Goal: Task Accomplishment & Management: Manage account settings

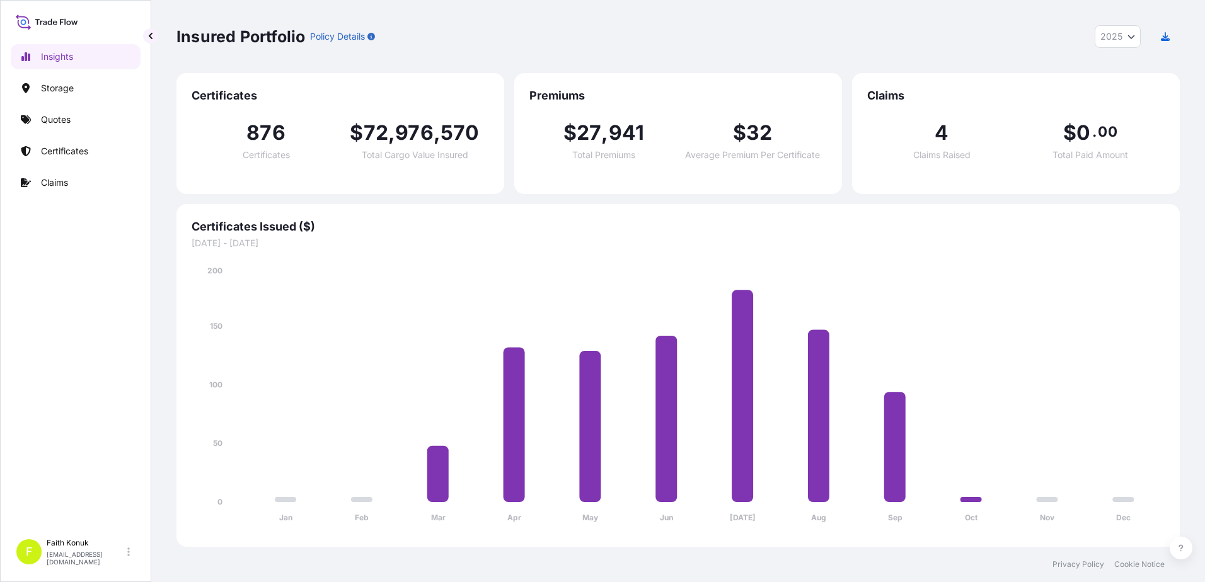
select select "2025"
click at [70, 157] on p "Certificates" at bounding box center [64, 151] width 47 height 13
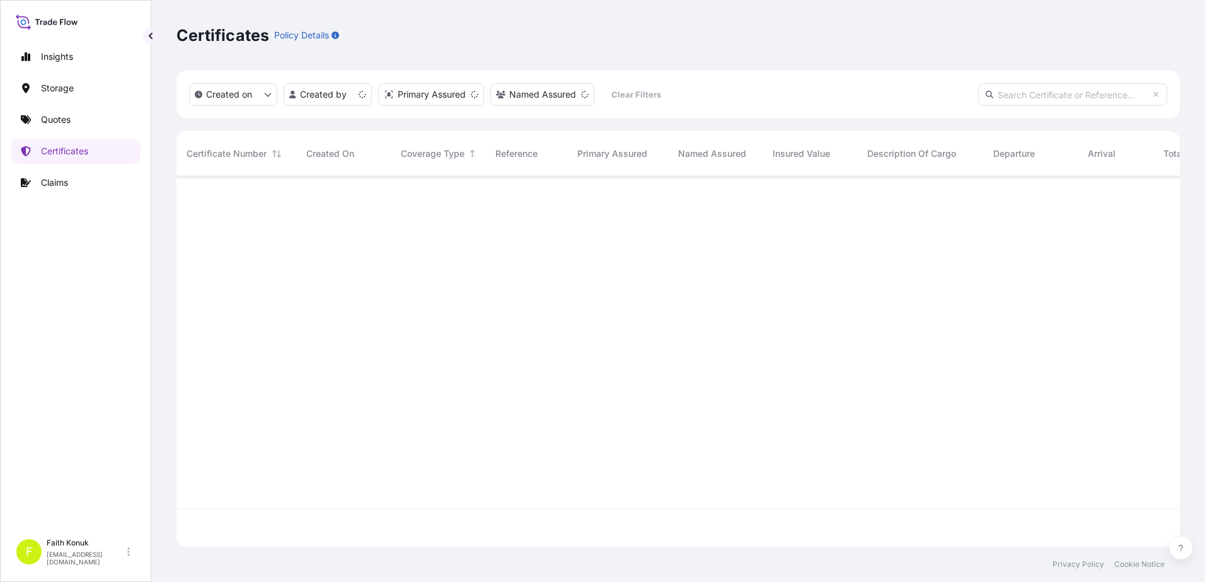
scroll to position [368, 994]
click at [1036, 96] on input "text" at bounding box center [1072, 94] width 189 height 23
paste input "[PHONE_NUMBER]"
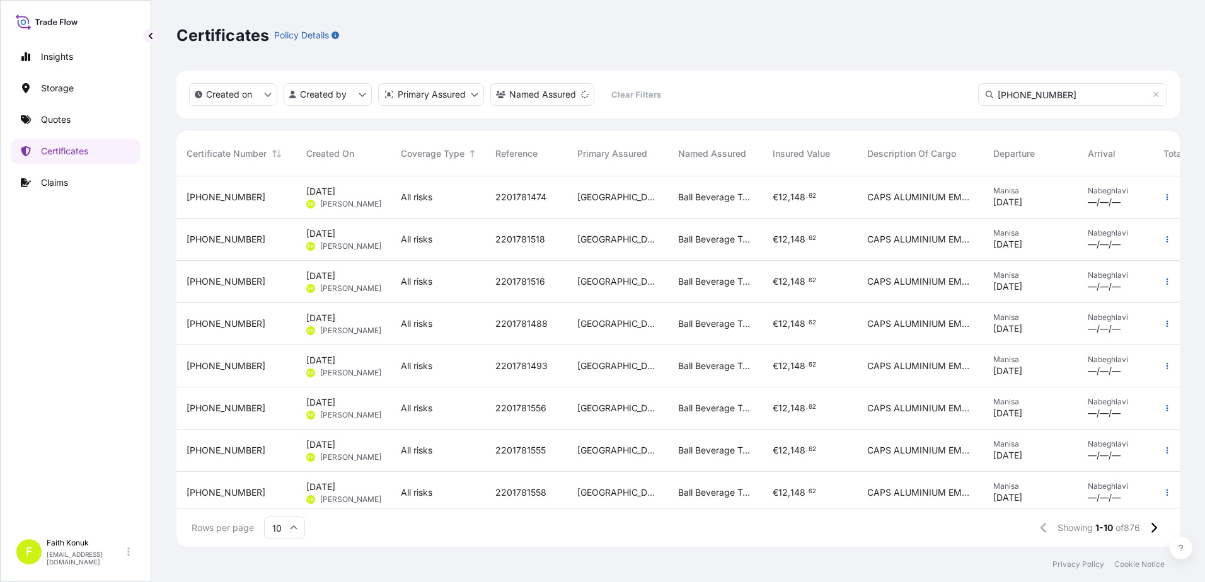
drag, startPoint x: 1070, startPoint y: 96, endPoint x: 910, endPoint y: 89, distance: 159.5
click at [910, 89] on div "Created on Created by Primary Assured Named Assured Clear Filters [PHONE_NUMBER]" at bounding box center [677, 95] width 1003 height 48
paste input "text"
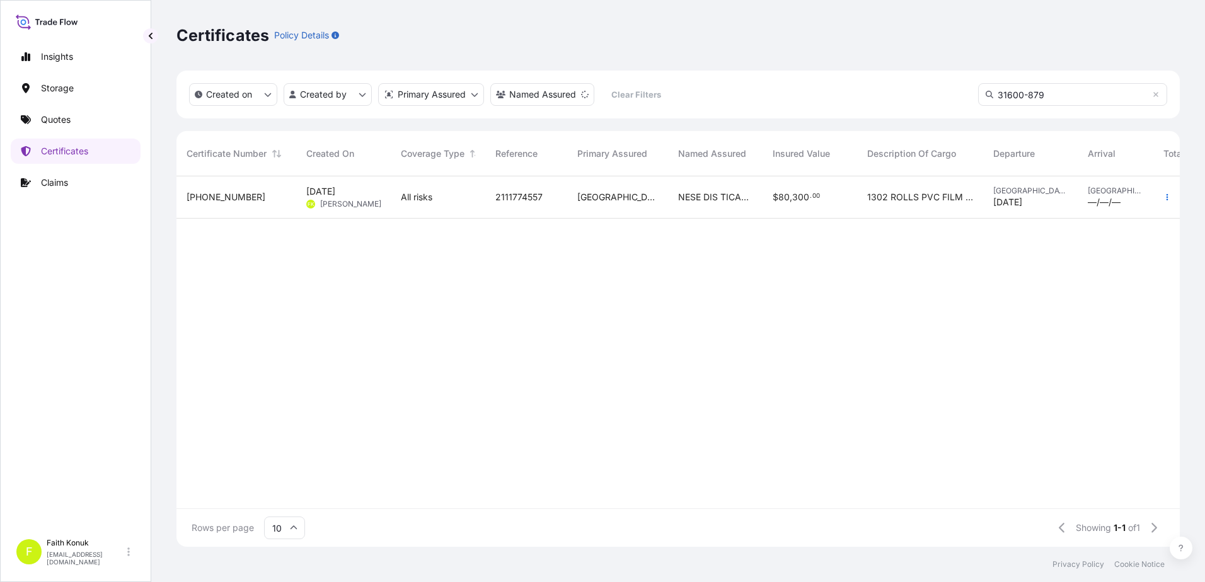
type input "31600-879"
click at [416, 190] on div "All risks" at bounding box center [438, 197] width 95 height 42
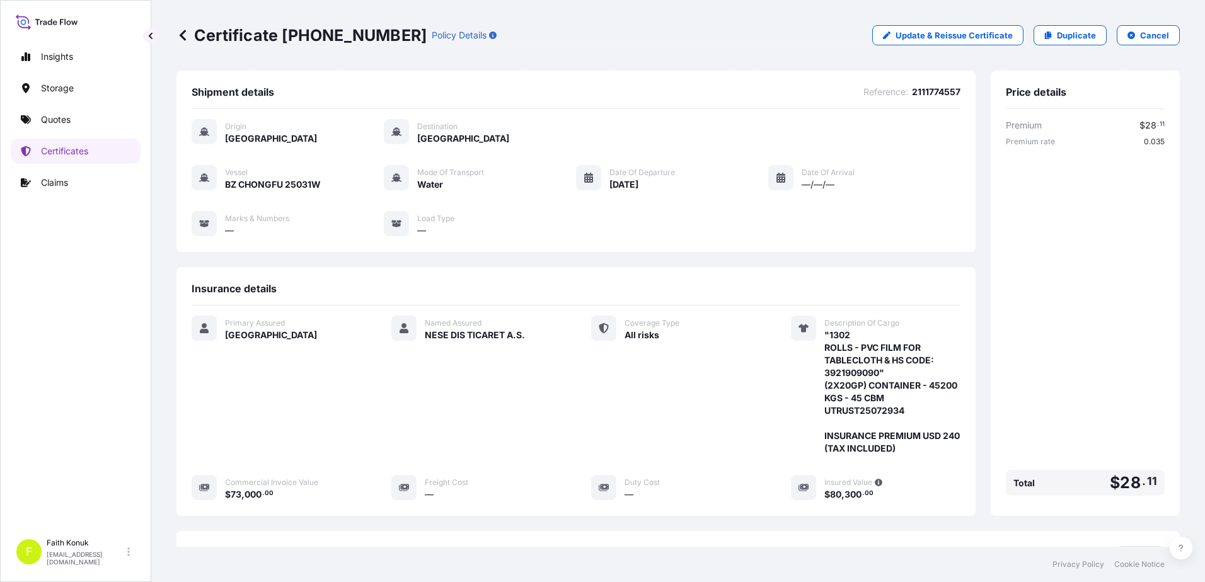
scroll to position [181, 0]
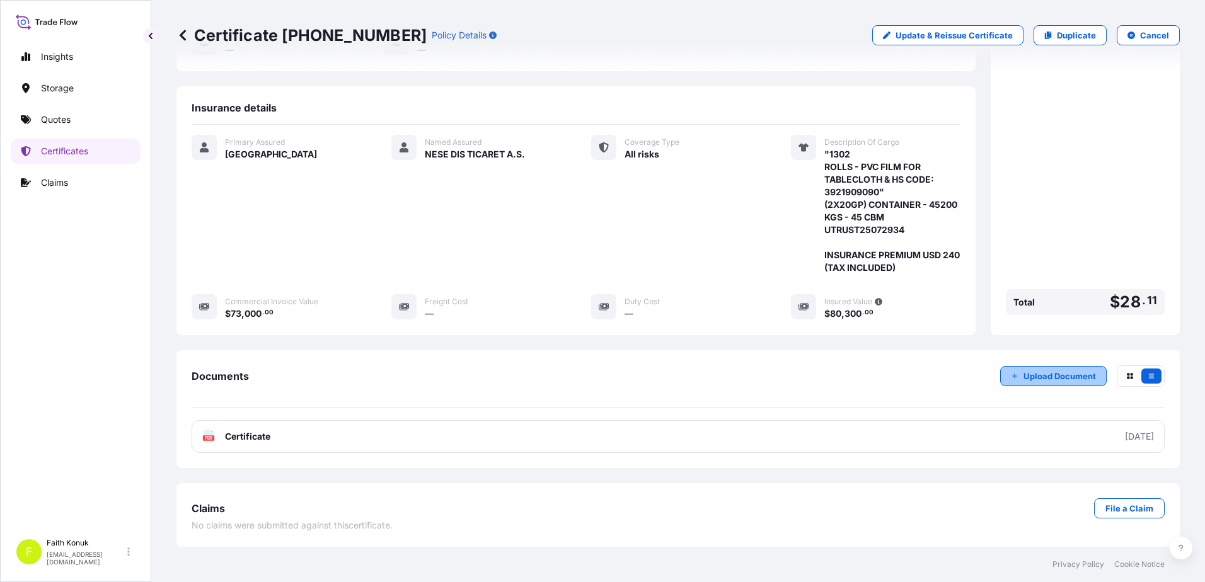
click at [1051, 378] on p "Upload Document" at bounding box center [1059, 376] width 72 height 13
click at [944, 33] on p "Update & Reissue Certificate" at bounding box center [953, 35] width 117 height 13
select select "Water"
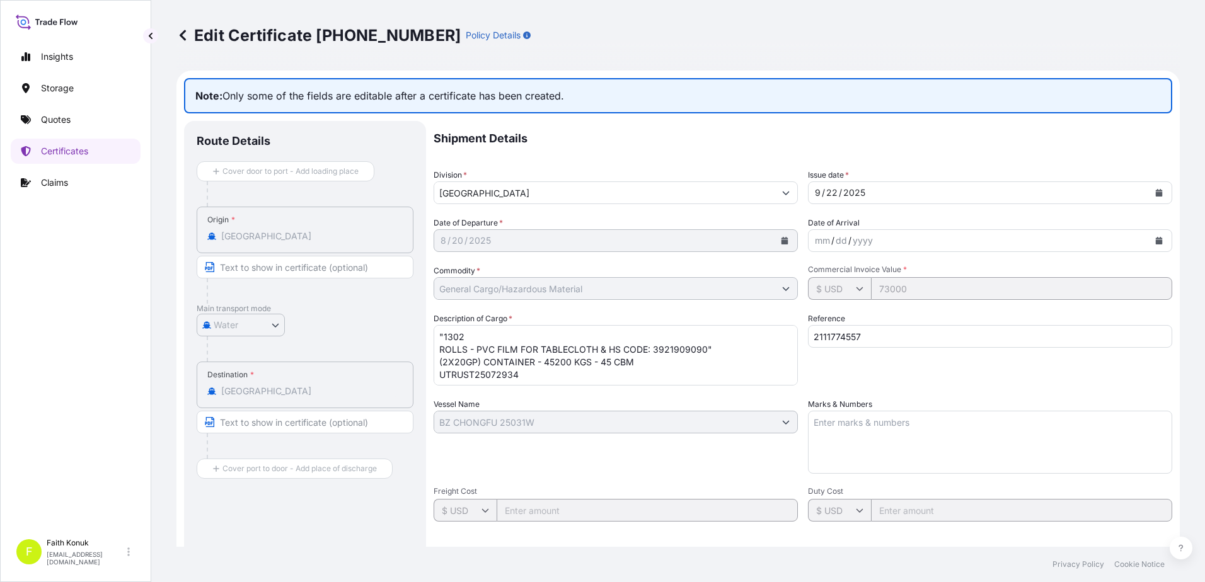
click at [566, 375] on textarea ""1302 ROLLS - PVC FILM FOR TABLECLOTH & HS CODE: 3921909090" (2X20GP) CONTAINER…" at bounding box center [615, 355] width 364 height 60
click at [548, 377] on textarea ""1302 ROLLS - PVC FILM FOR TABLECLOTH & HS CODE: 3921909090" (2X20GP) CONTAINER…" at bounding box center [615, 355] width 364 height 60
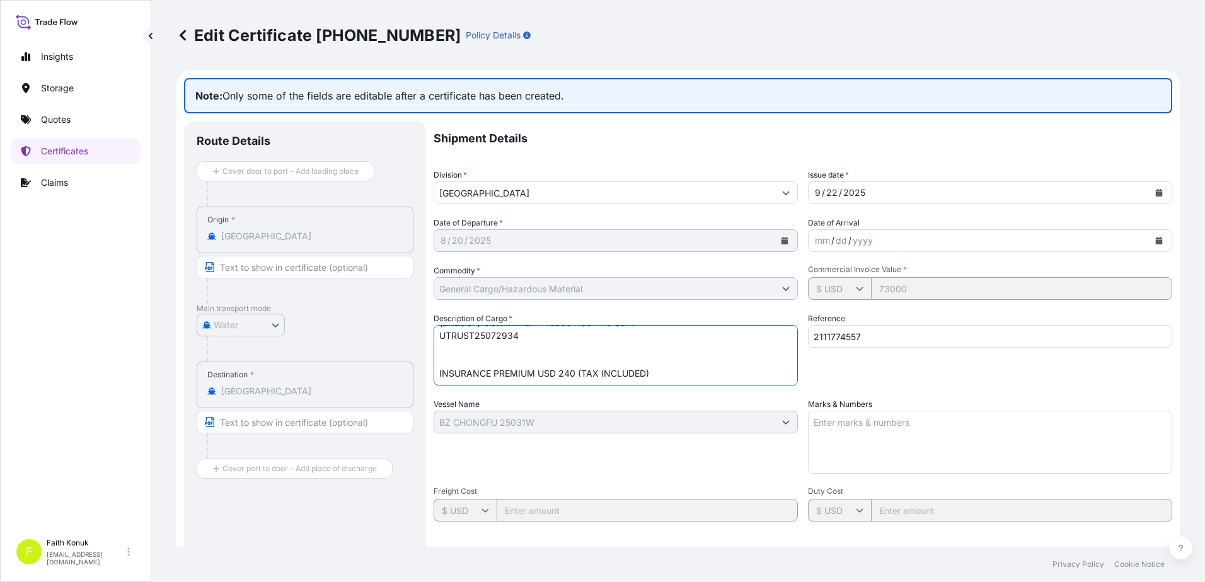
paste textarea "HPCU2395013/ST235811/20GP/532ROLLS/21680KGS/22CBM BSIU8252027/ST235819/20GP/770…"
click at [499, 344] on textarea ""1302 ROLLS - PVC FILM FOR TABLECLOTH & HS CODE: 3921909090" (2X20GP) CONTAINER…" at bounding box center [615, 355] width 364 height 60
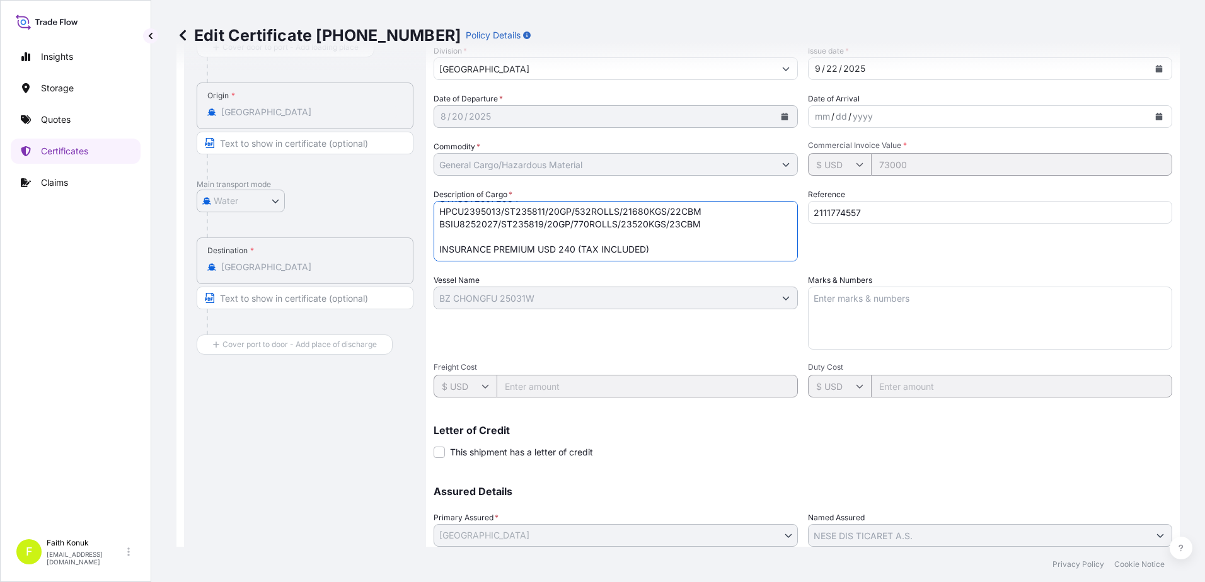
scroll to position [217, 0]
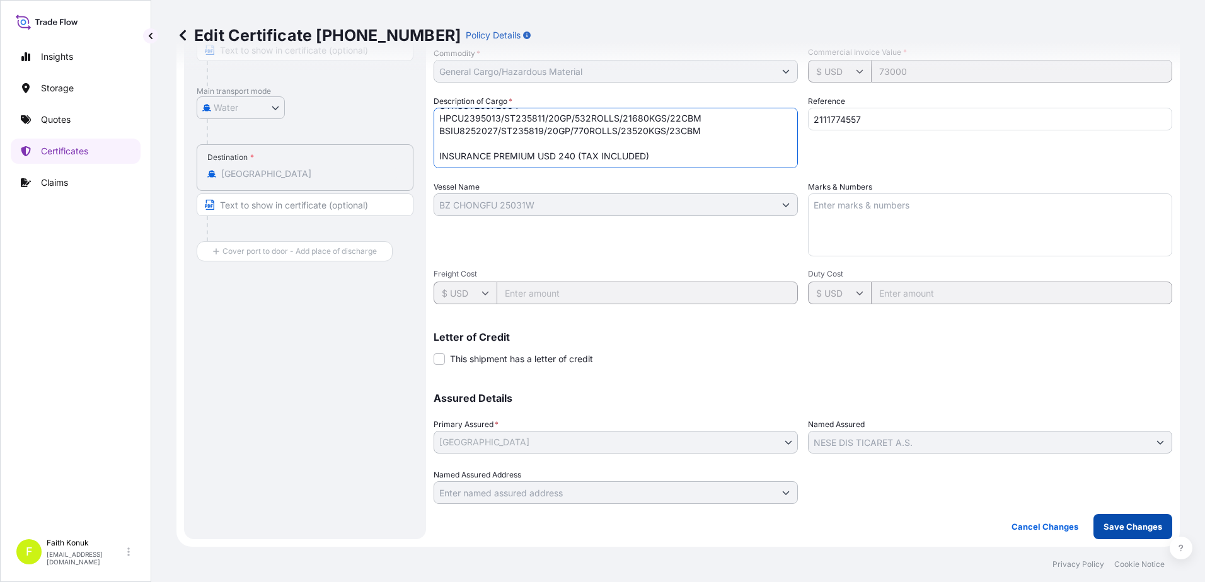
type textarea ""1302 ROLLS - PVC FILM FOR TABLECLOTH & HS CODE: 3921909090" (2X20GP) CONTAINER…"
click at [1145, 525] on p "Save Changes" at bounding box center [1132, 526] width 59 height 13
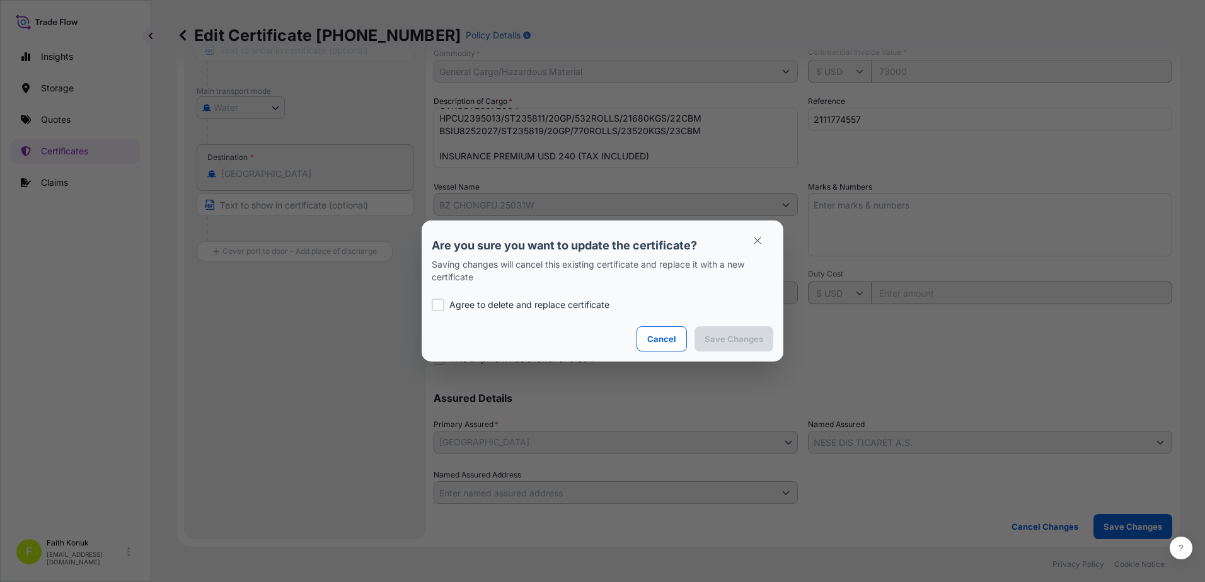
click at [501, 303] on p "Agree to delete and replace certificate" at bounding box center [529, 305] width 160 height 13
checkbox input "true"
click at [764, 342] on button "Save Changes" at bounding box center [733, 338] width 79 height 25
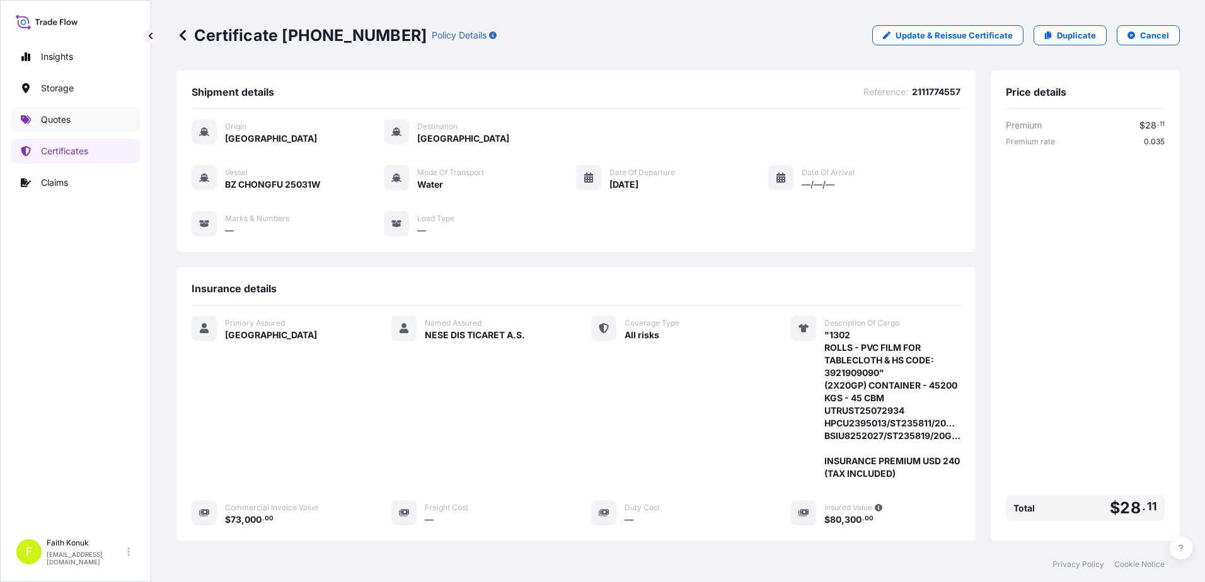
click at [68, 122] on p "Quotes" at bounding box center [56, 119] width 30 height 13
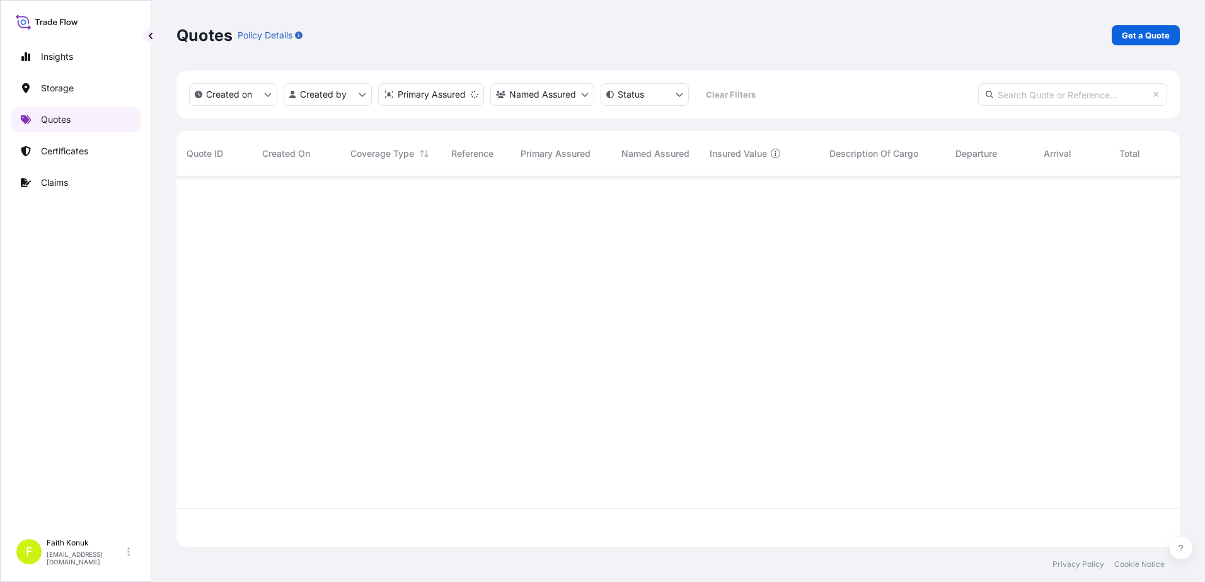
scroll to position [368, 994]
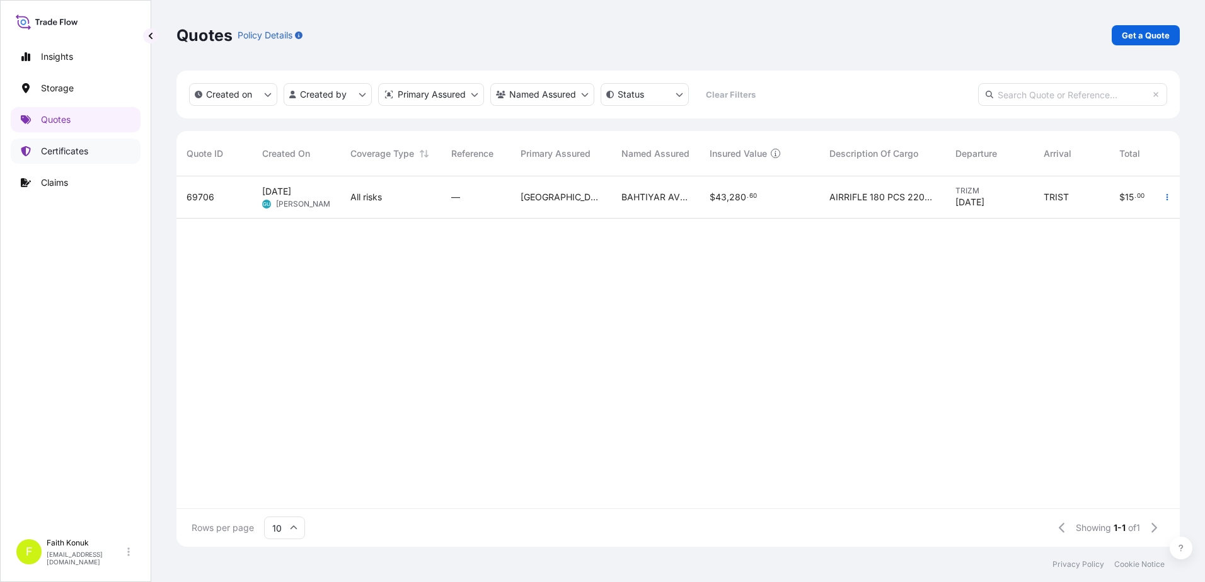
click at [94, 152] on link "Certificates" at bounding box center [76, 151] width 130 height 25
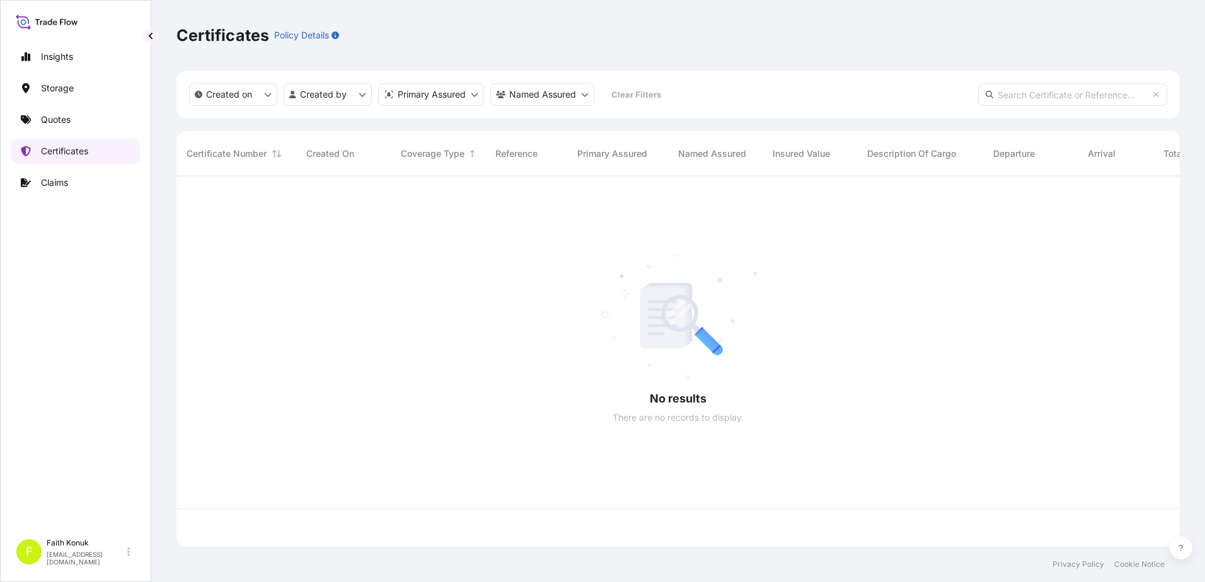
scroll to position [368, 994]
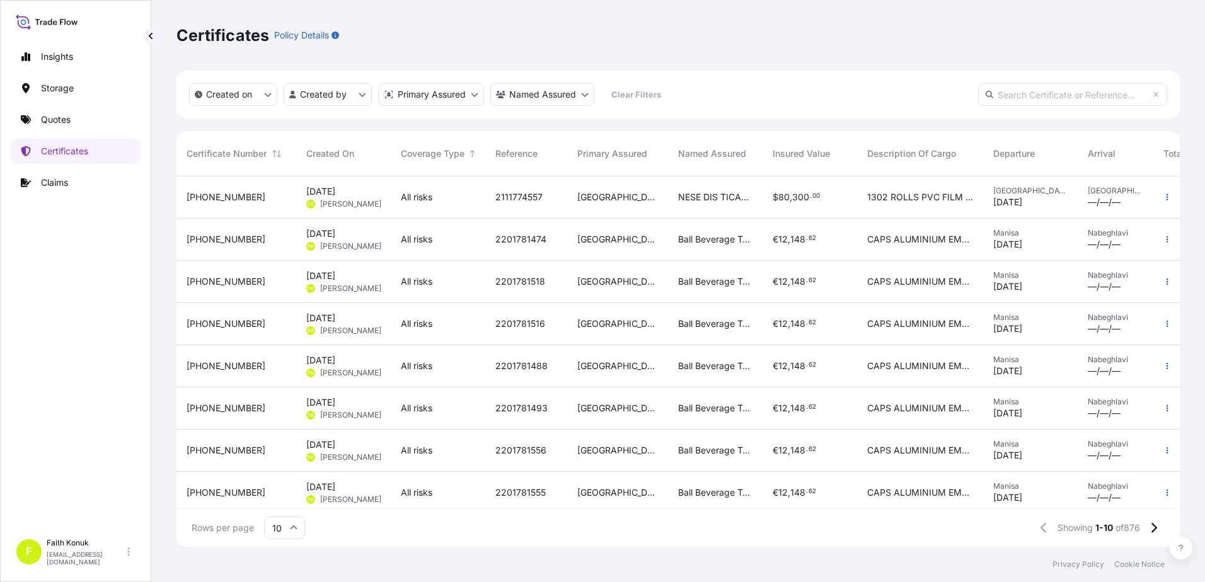
click at [1045, 96] on input "text" at bounding box center [1072, 94] width 189 height 23
paste input "[PHONE_NUMBER]"
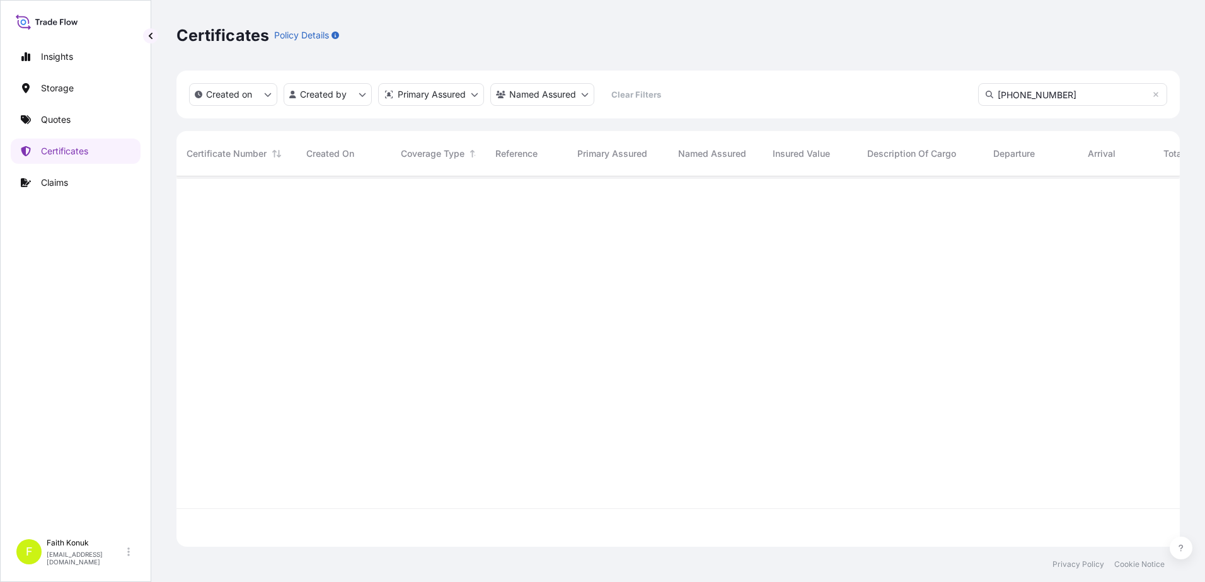
scroll to position [406, 994]
click at [1068, 98] on input "[PHONE_NUMBER]" at bounding box center [1072, 94] width 189 height 23
type input "31600-879"
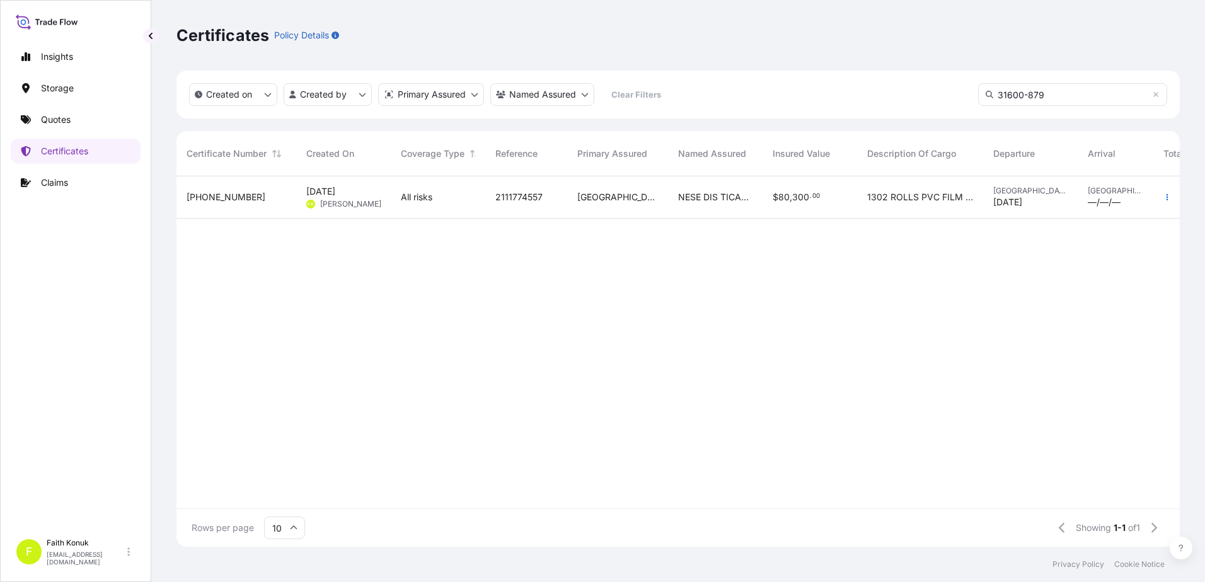
click at [234, 201] on span "[PHONE_NUMBER]" at bounding box center [225, 197] width 79 height 13
